Goal: Task Accomplishment & Management: Use online tool/utility

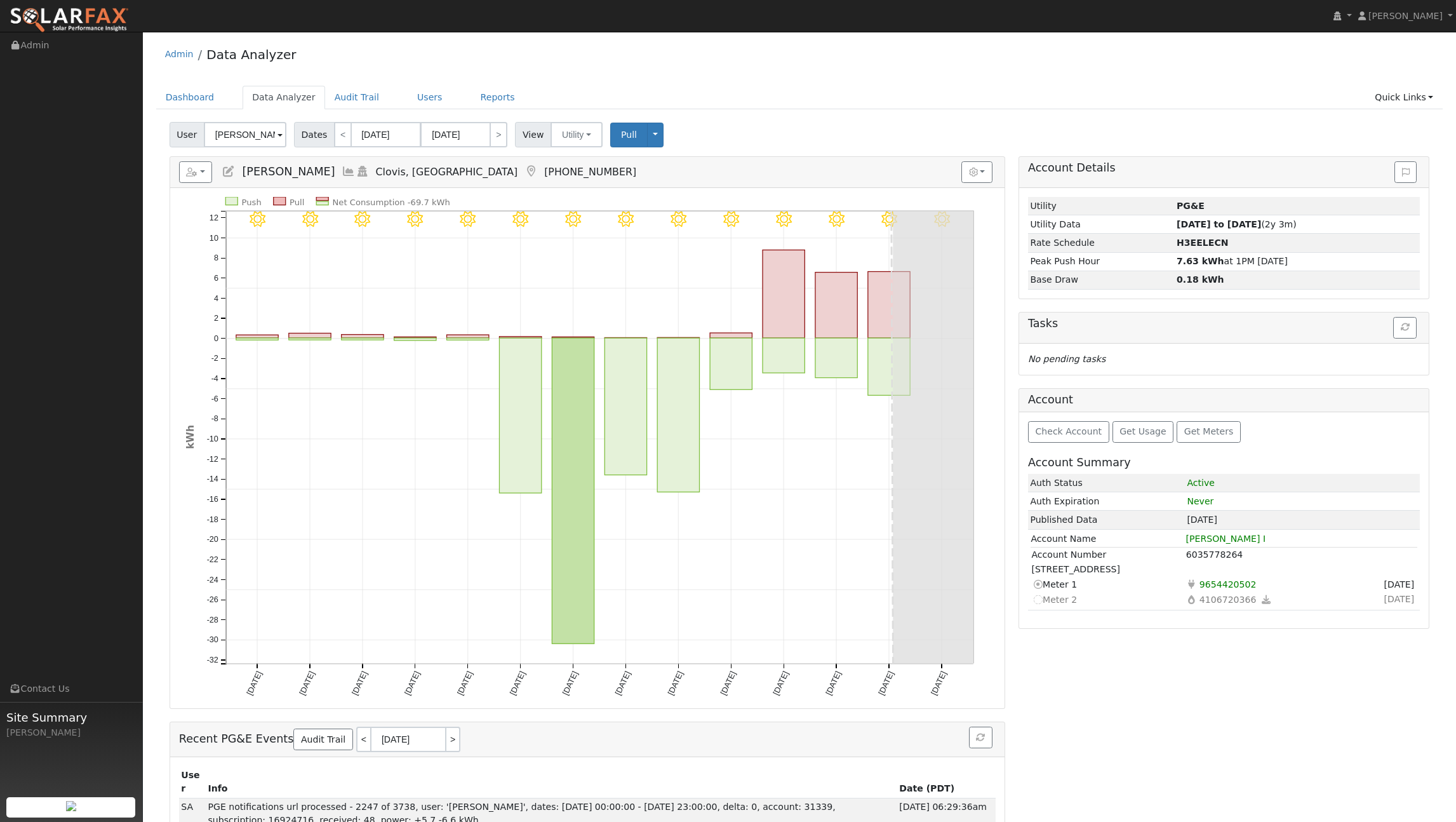
click at [864, 83] on div "Admin Data Analyzer Dashboard Data Analyzer Audit Trail Users Reports Quick Lin…" at bounding box center [799, 443] width 1300 height 810
click at [178, 55] on link "Admin" at bounding box center [179, 54] width 28 height 10
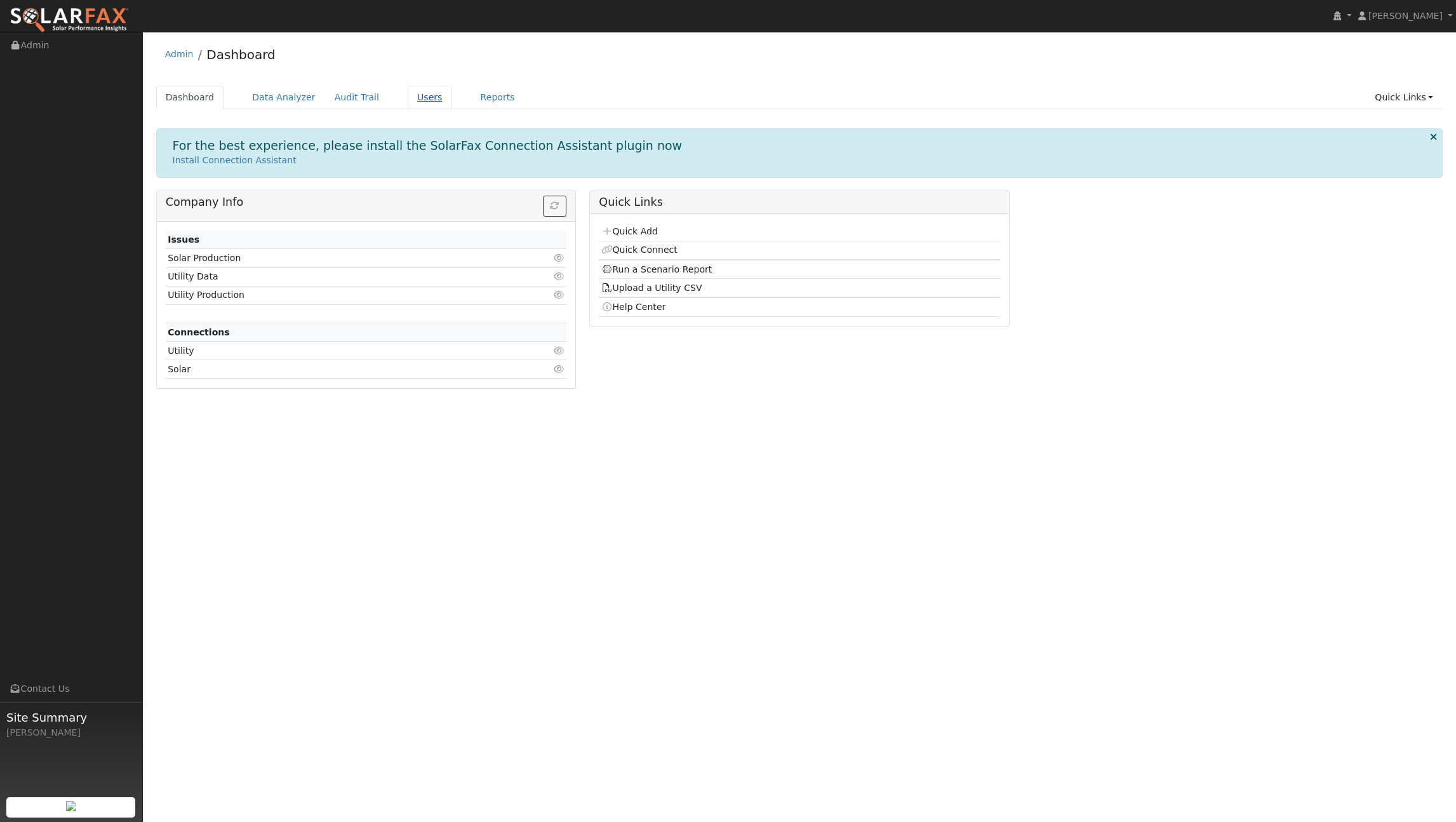
click at [416, 100] on link "Users" at bounding box center [430, 97] width 45 height 23
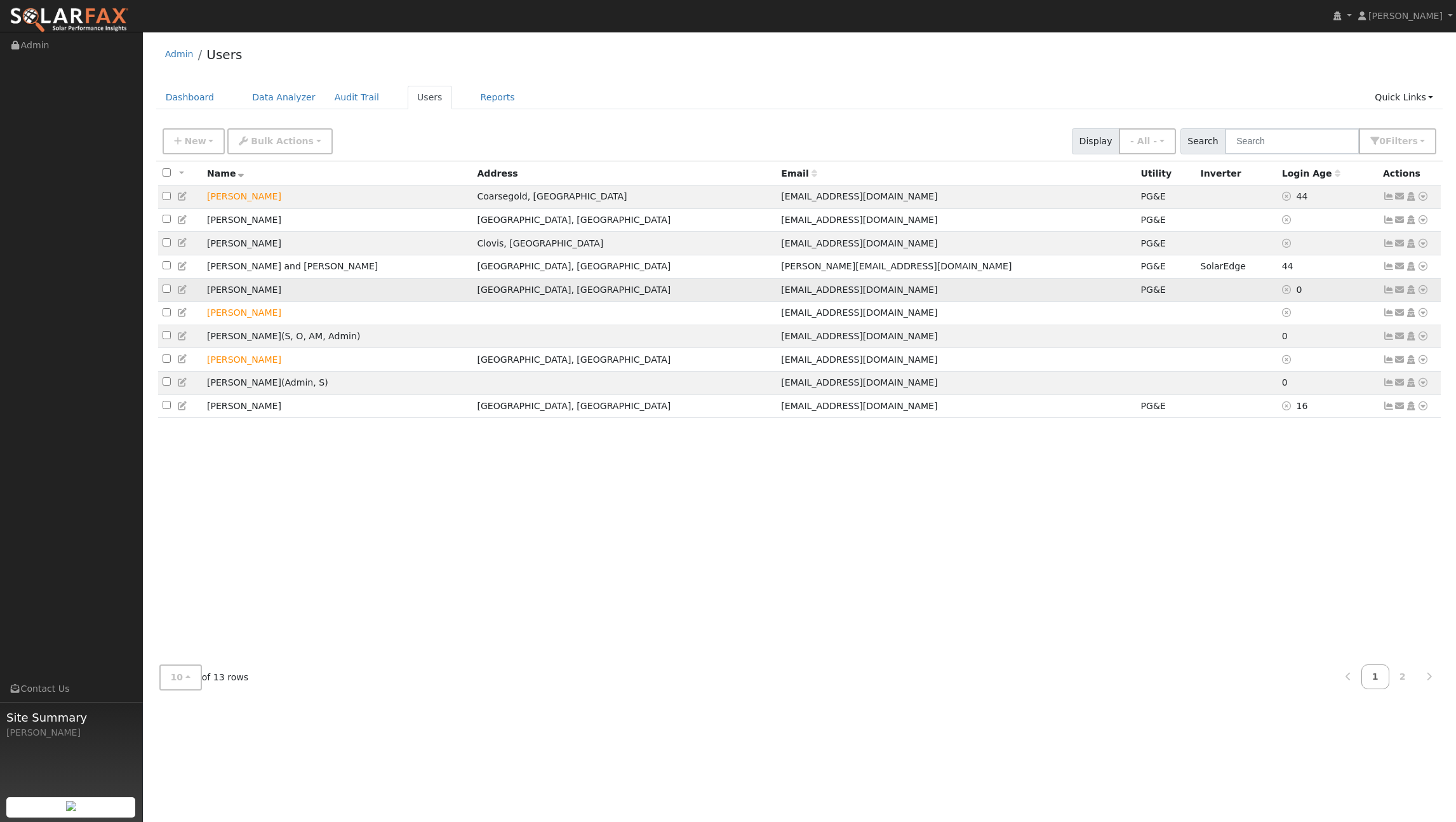
click at [1421, 293] on icon at bounding box center [1423, 289] width 12 height 9
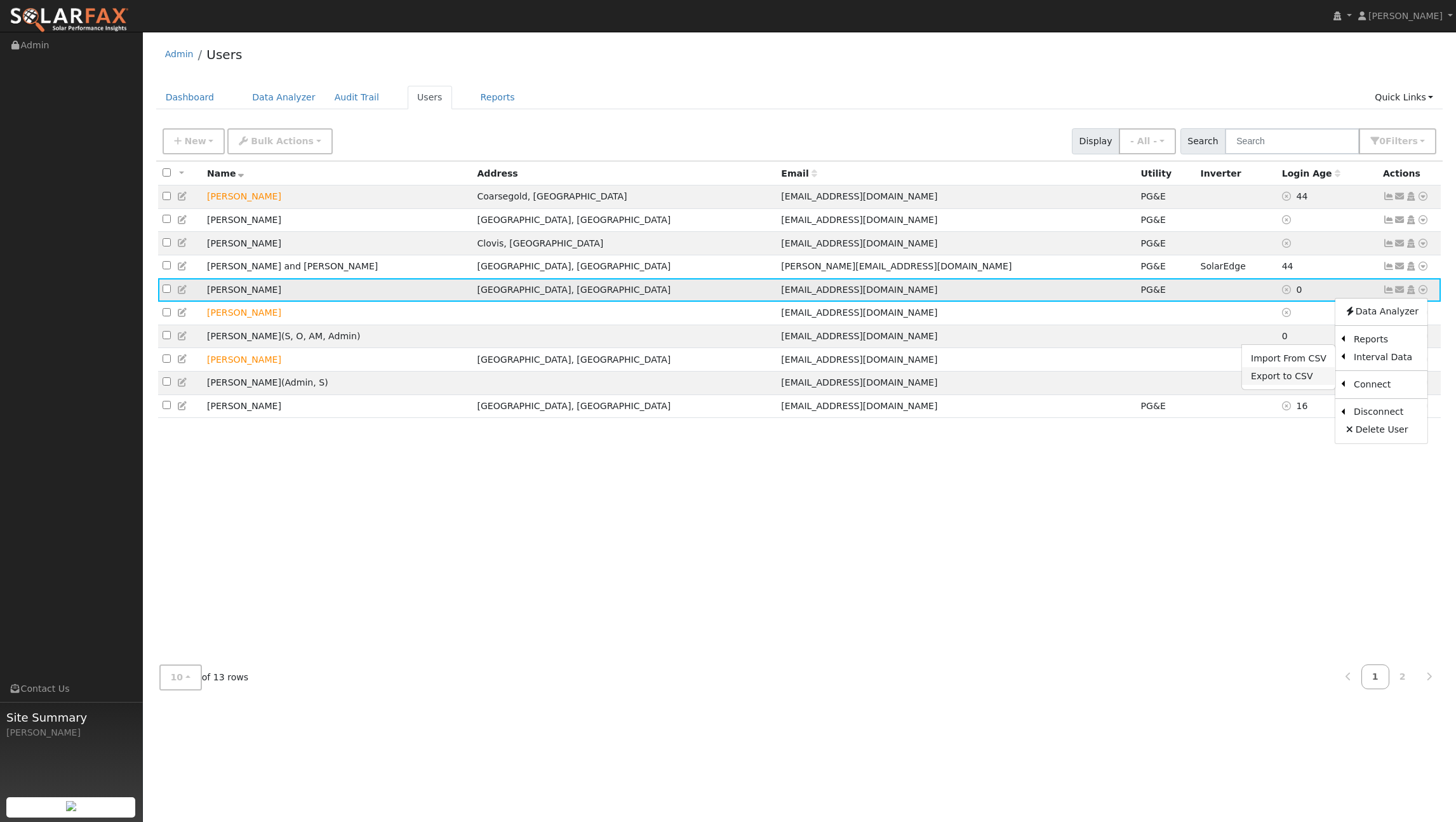
click at [1301, 381] on link "Export to CSV" at bounding box center [1289, 375] width 93 height 18
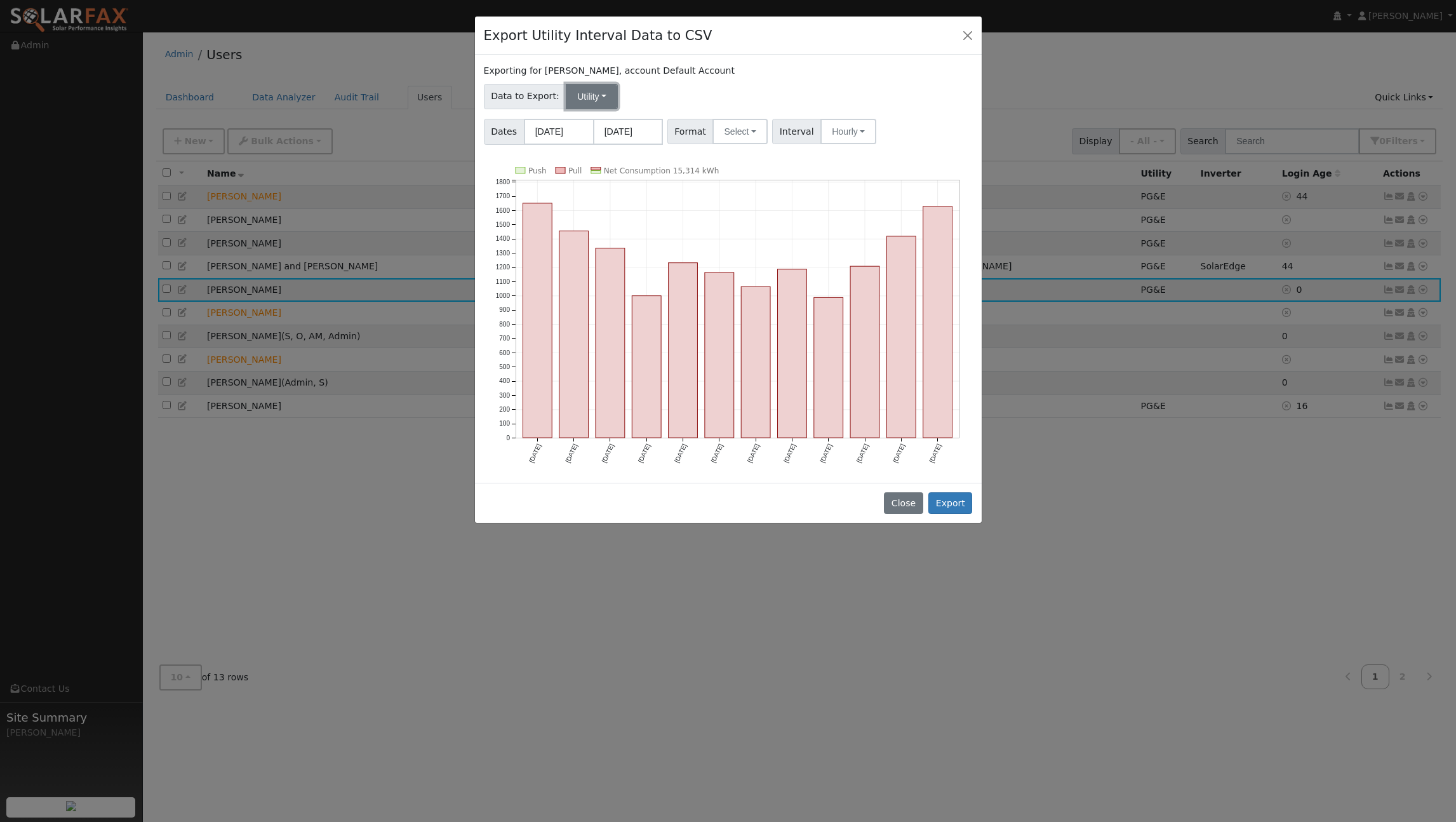
click at [598, 99] on button "Utility" at bounding box center [592, 96] width 53 height 25
click at [588, 123] on link "Utility" at bounding box center [604, 125] width 89 height 18
click at [746, 125] on button "Select" at bounding box center [739, 131] width 55 height 25
click at [891, 144] on div "Dates [DATE] [DATE] Format Select Generic PG&E SCE SDGE Aurora Energy Toolbase …" at bounding box center [728, 129] width 493 height 30
click at [965, 32] on button "Close" at bounding box center [968, 35] width 18 height 18
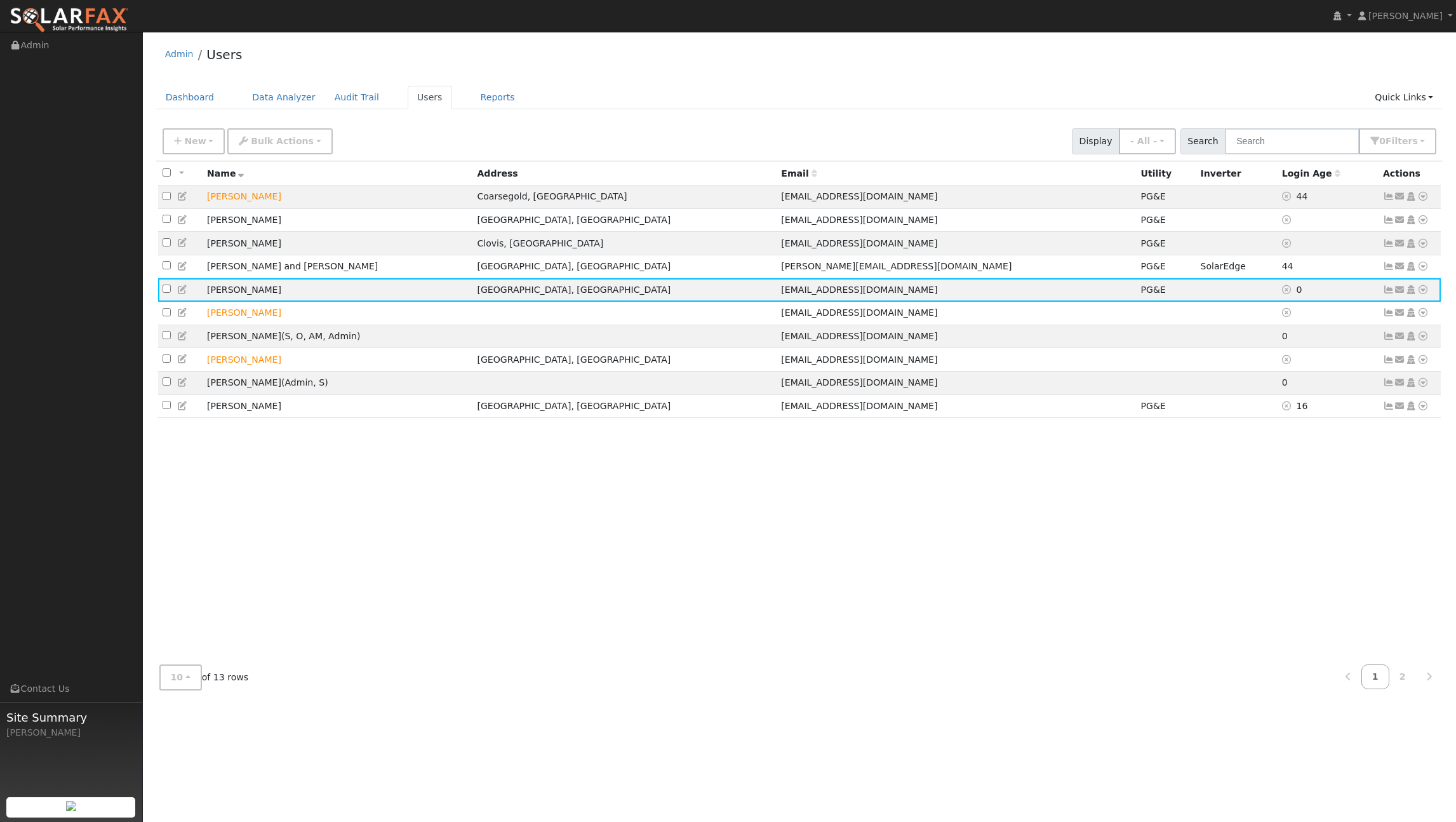
click at [1228, 522] on div "All None All on page None on page Name Address Email Utility Inverter Login Age…" at bounding box center [799, 408] width 1287 height 493
click at [462, 530] on div "All None All on page None on page Name Address Email Utility Inverter Login Age…" at bounding box center [799, 408] width 1287 height 493
click at [610, 69] on div "Admin Users" at bounding box center [799, 57] width 1287 height 39
click at [555, 83] on div "Admin Users Dashboard Data Analyzer Audit Trail Users Reports Quick Links Quick…" at bounding box center [799, 369] width 1300 height 661
click at [551, 590] on div "All None All on page None on page Name Address Email Utility Inverter Login Age…" at bounding box center [799, 408] width 1287 height 493
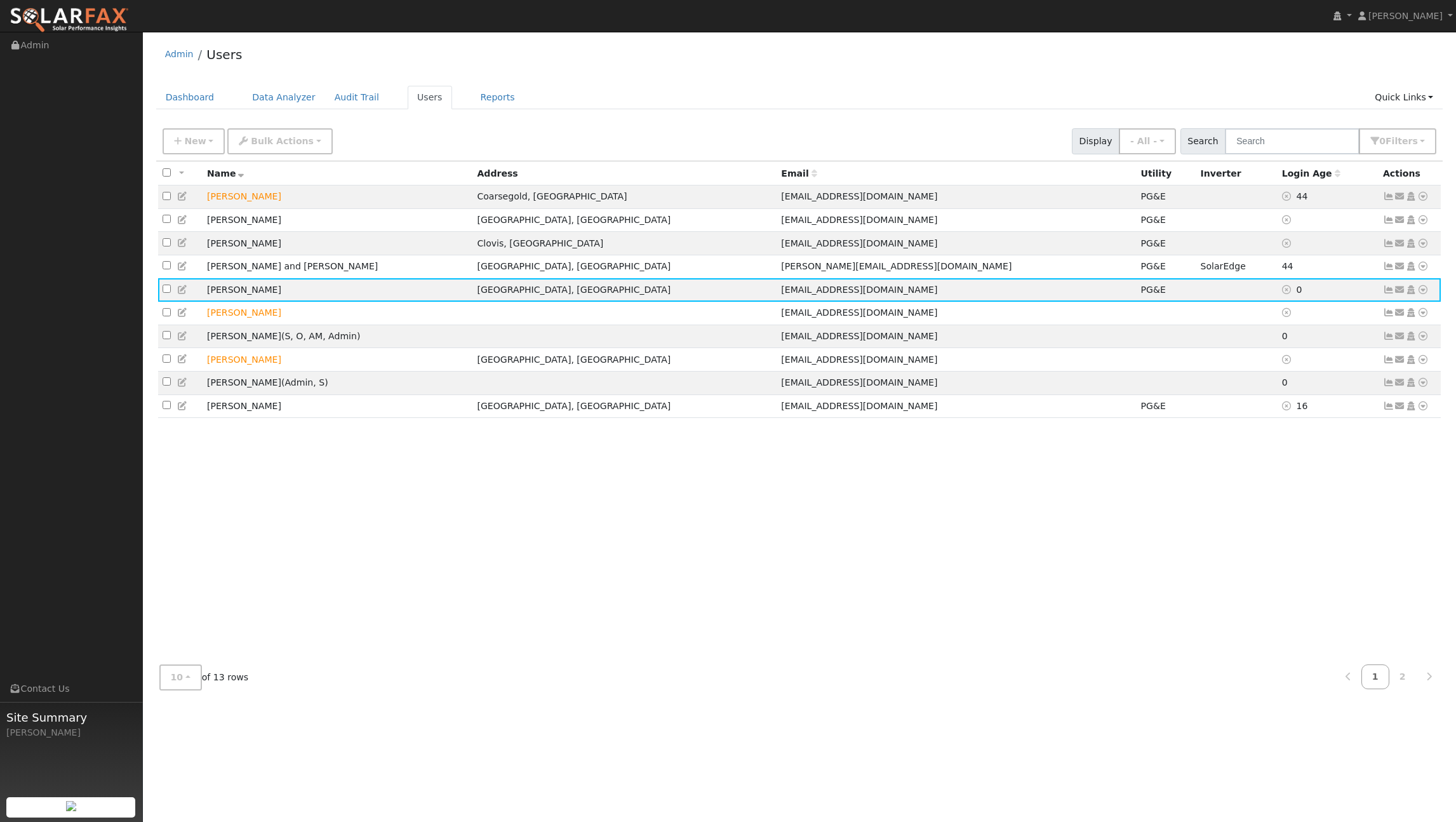
click at [606, 514] on div "All None All on page None on page Name Address Email Utility Inverter Login Age…" at bounding box center [799, 408] width 1287 height 493
